Goal: Transaction & Acquisition: Purchase product/service

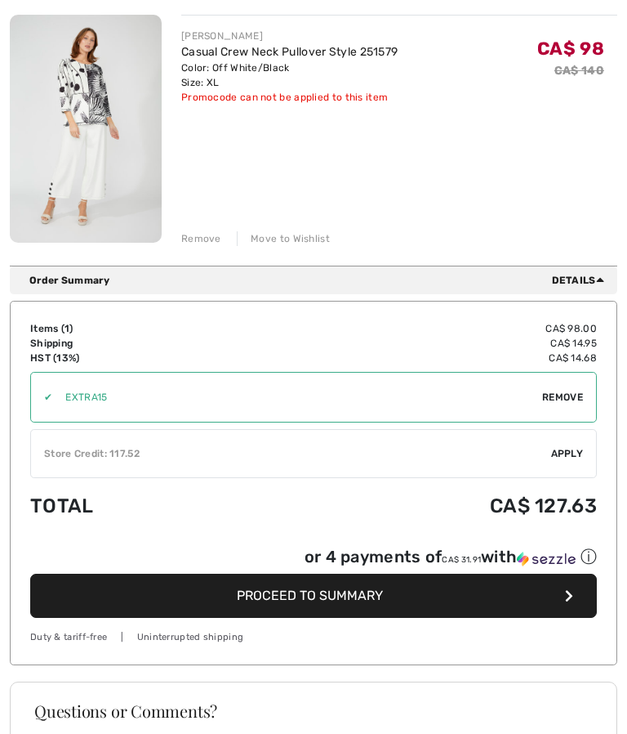
scroll to position [212, 0]
click at [565, 453] on span "Apply" at bounding box center [568, 453] width 33 height 15
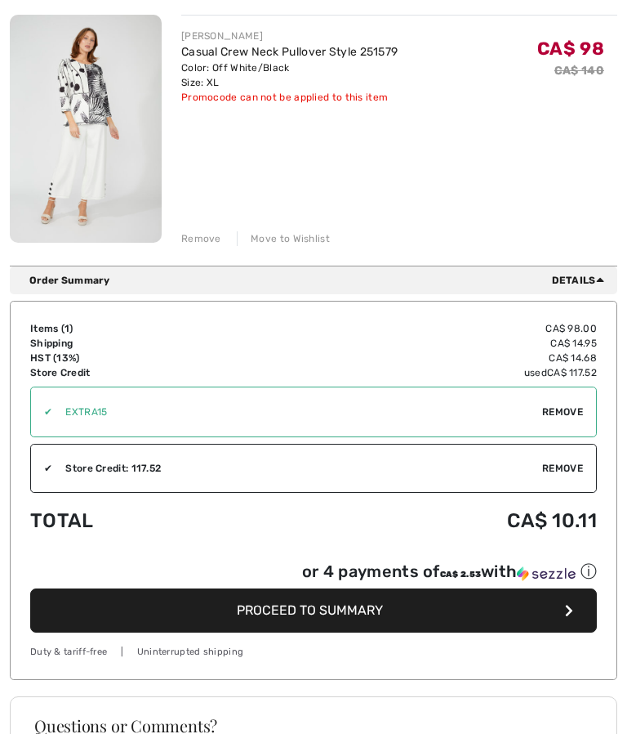
click at [435, 609] on button "Proceed to Summary" at bounding box center [313, 610] width 567 height 44
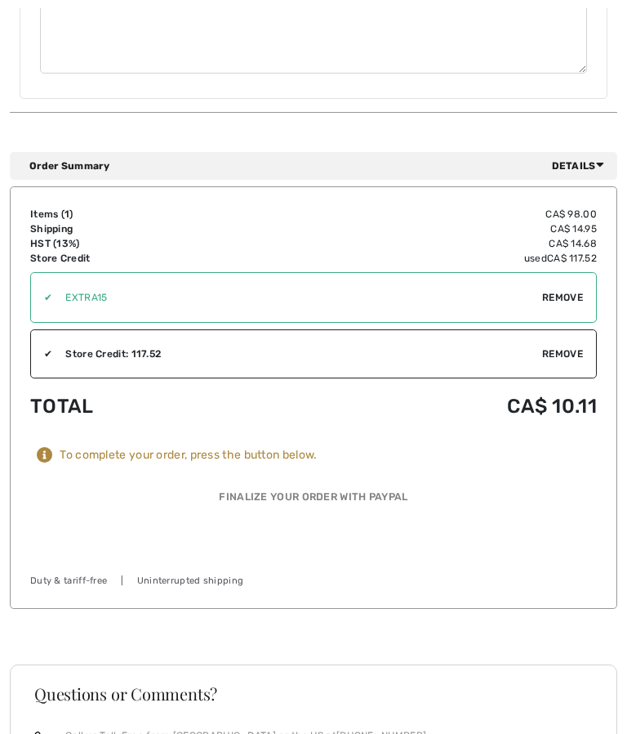
scroll to position [808, 0]
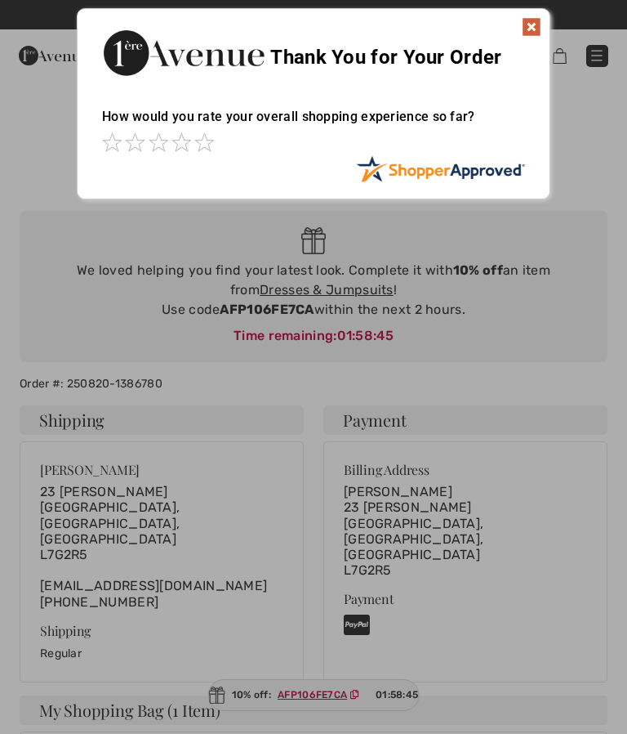
click at [543, 15] on div "Thank You for Your Order" at bounding box center [314, 50] width 472 height 83
click at [539, 23] on img at bounding box center [532, 27] width 20 height 20
